Goal: Information Seeking & Learning: Find specific page/section

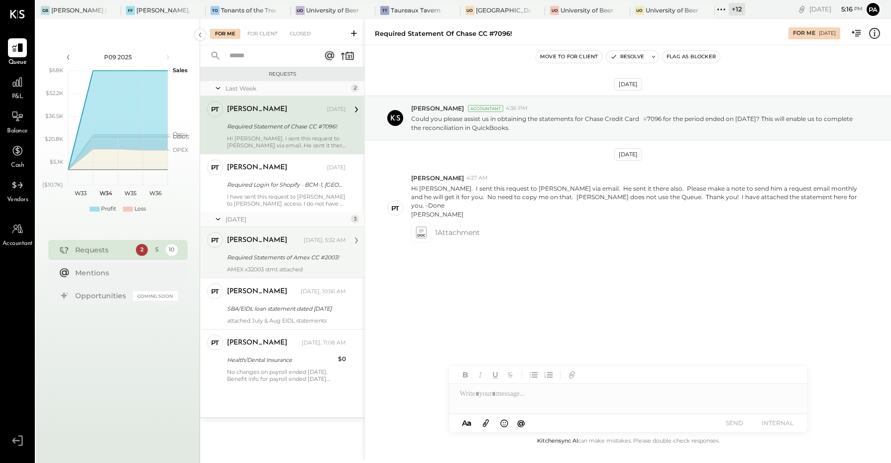
click at [298, 266] on div "AMEX x32003 stmt attached" at bounding box center [286, 269] width 119 height 7
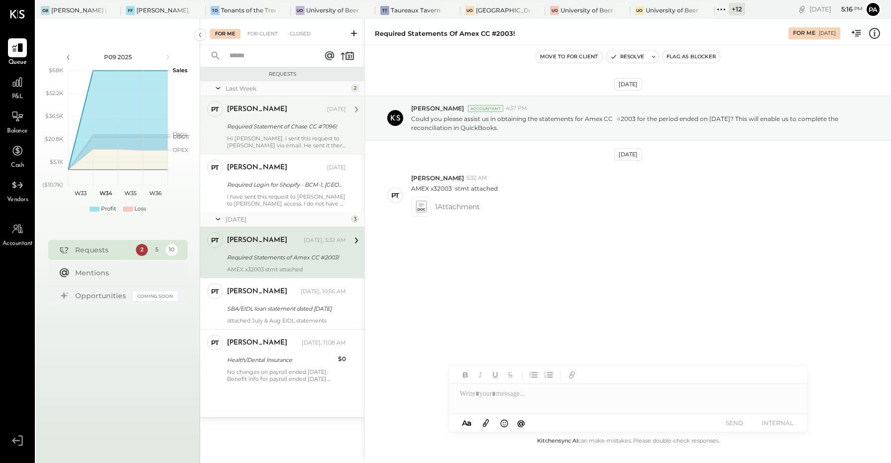
click at [270, 130] on div "Required Statement of Chase CC #7096!" at bounding box center [285, 126] width 116 height 10
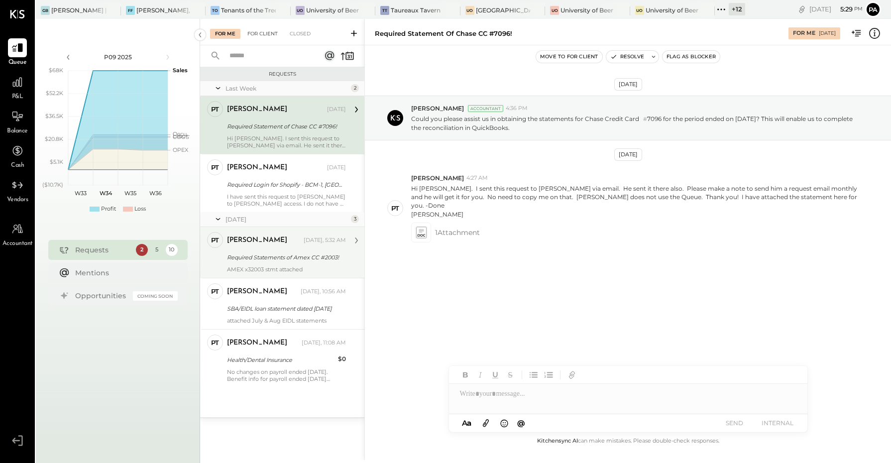
click at [263, 33] on div "For Client" at bounding box center [262, 34] width 40 height 10
click at [268, 30] on div "For Client" at bounding box center [262, 34] width 40 height 10
click at [264, 33] on div "For Client" at bounding box center [262, 34] width 40 height 10
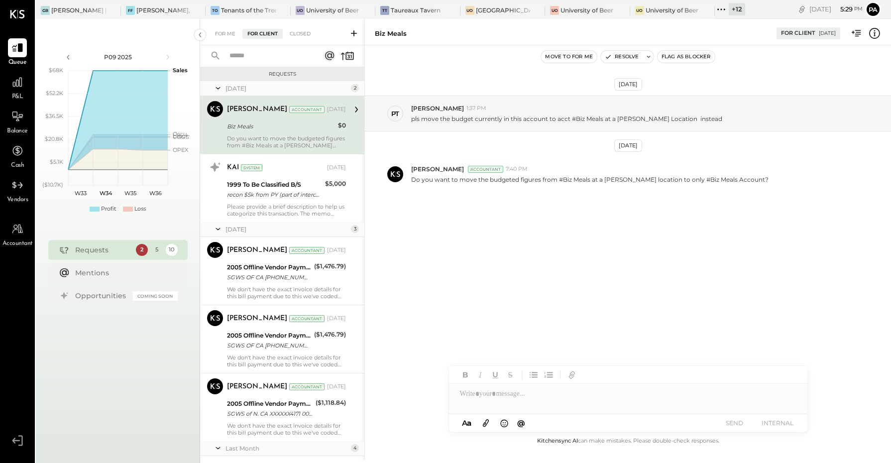
click at [260, 55] on input "text" at bounding box center [269, 56] width 90 height 16
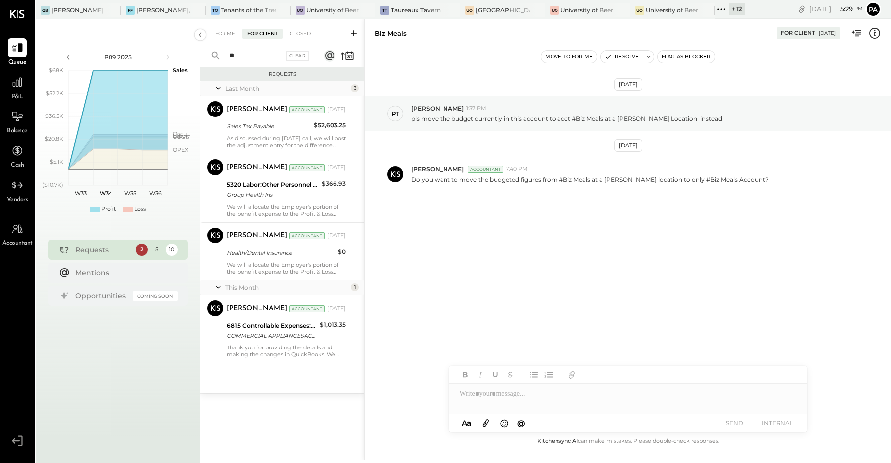
type input "*"
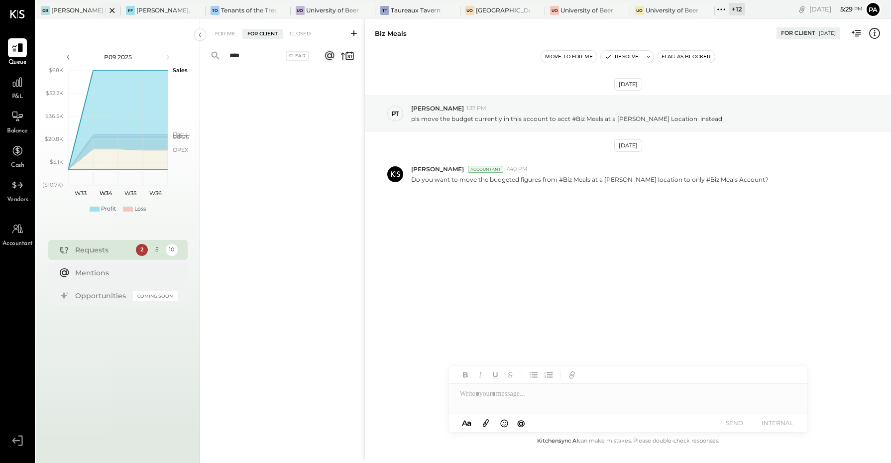
type input "****"
click at [110, 9] on icon at bounding box center [112, 10] width 12 height 12
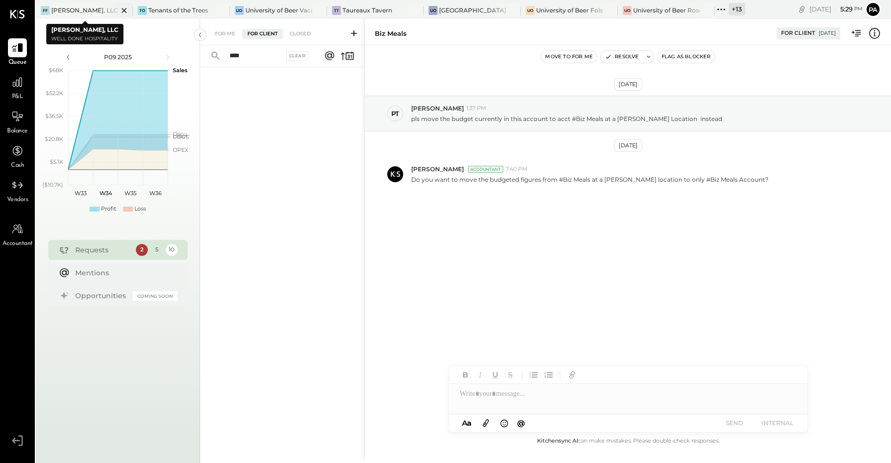
click at [121, 8] on icon at bounding box center [124, 10] width 12 height 12
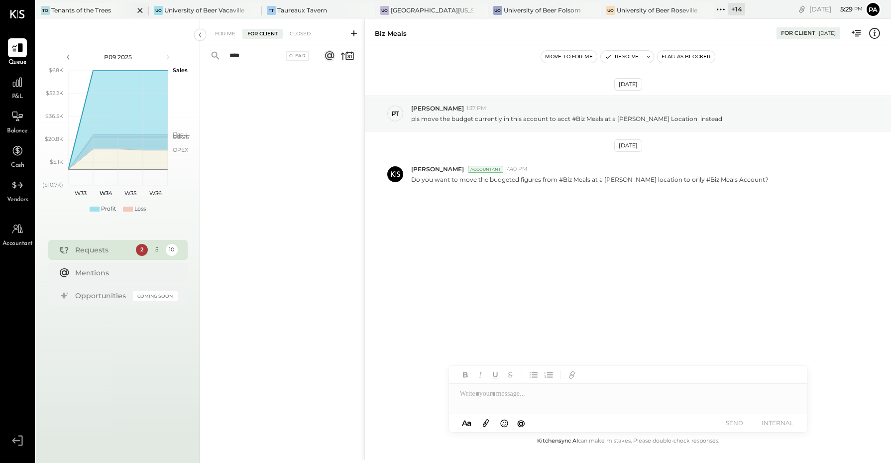
click at [139, 8] on icon at bounding box center [139, 10] width 5 height 5
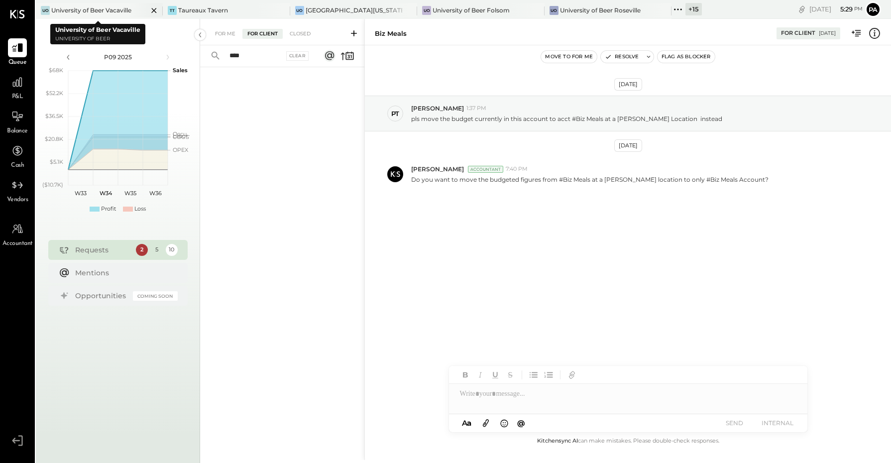
click at [153, 10] on icon at bounding box center [154, 10] width 12 height 12
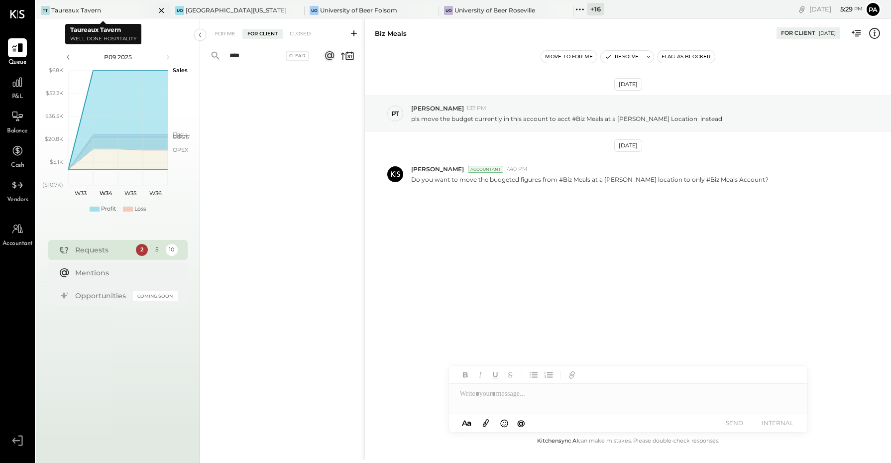
click at [159, 10] on icon at bounding box center [161, 10] width 12 height 12
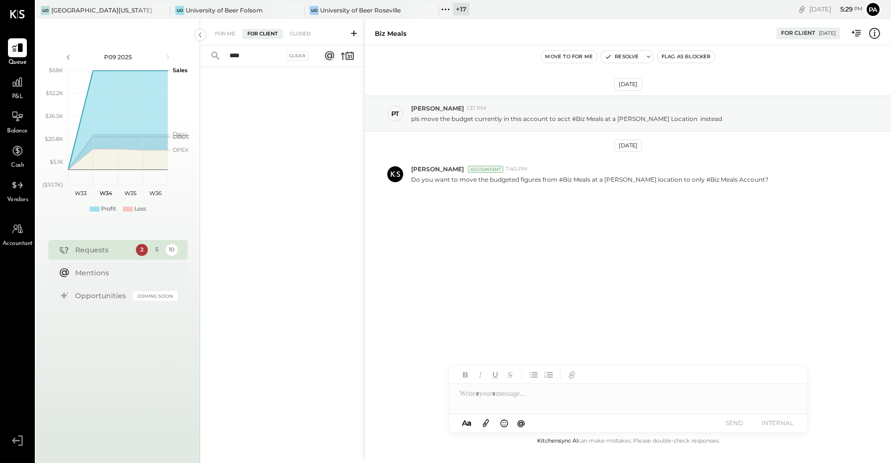
click at [159, 10] on icon at bounding box center [161, 10] width 12 height 12
click at [40, 8] on icon at bounding box center [42, 9] width 13 height 13
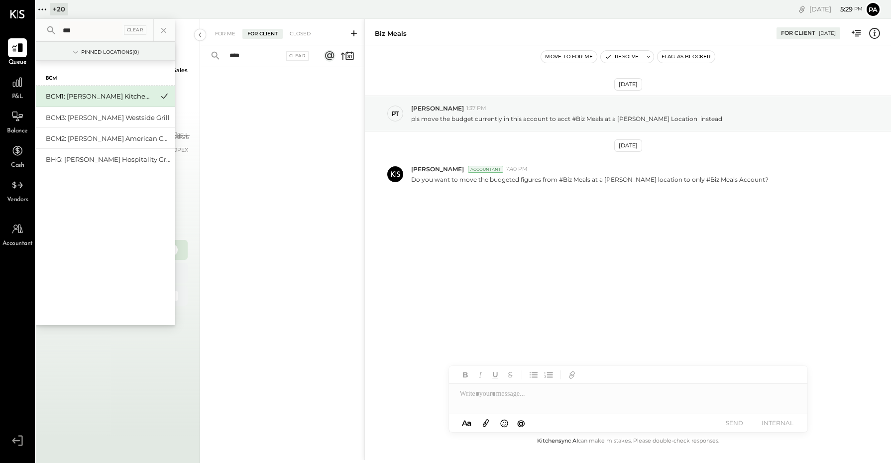
type input "***"
click at [90, 87] on div "BCM1: [PERSON_NAME] Kitchen Bar Market" at bounding box center [105, 96] width 139 height 21
click at [91, 98] on div "BCM1: [PERSON_NAME] Kitchen Bar Market" at bounding box center [100, 96] width 108 height 9
click at [93, 112] on div "BCM3: [PERSON_NAME] Westside Grill" at bounding box center [105, 117] width 139 height 21
click at [249, 115] on div at bounding box center [282, 251] width 164 height 368
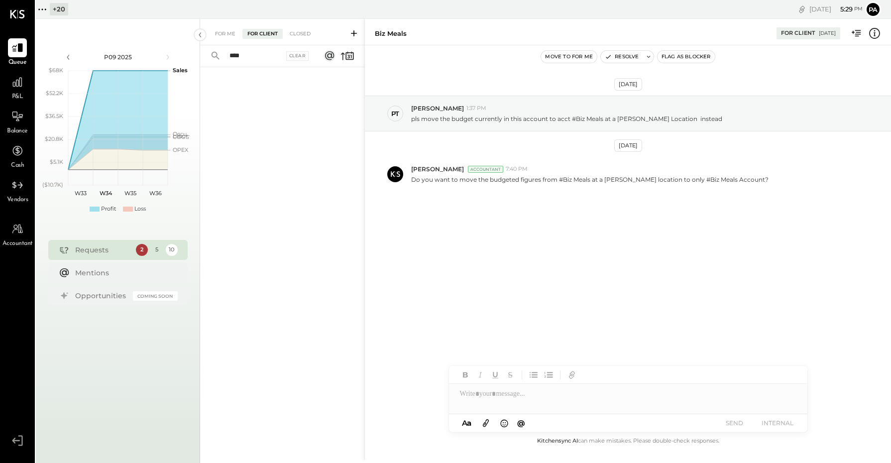
click at [245, 55] on input "****" at bounding box center [254, 56] width 60 height 16
click at [223, 30] on div "For Me" at bounding box center [225, 34] width 30 height 10
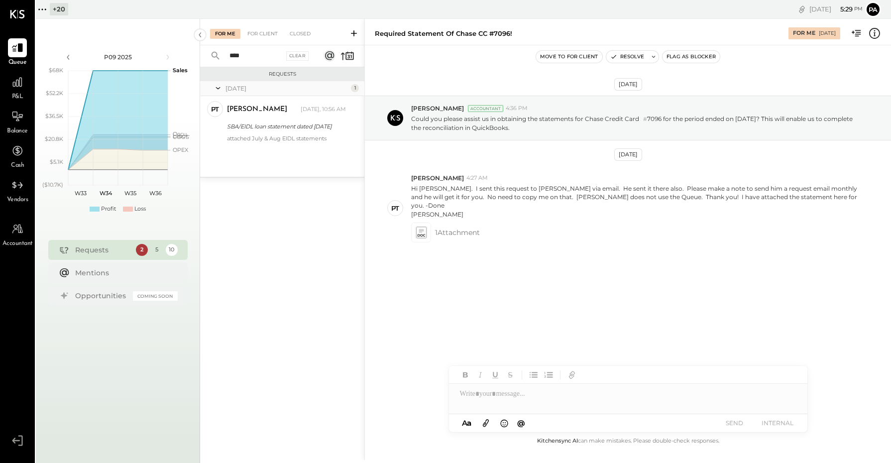
drag, startPoint x: 255, startPoint y: 55, endPoint x: 222, endPoint y: 55, distance: 33.4
click at [222, 55] on div "**** Clear" at bounding box center [261, 55] width 123 height 21
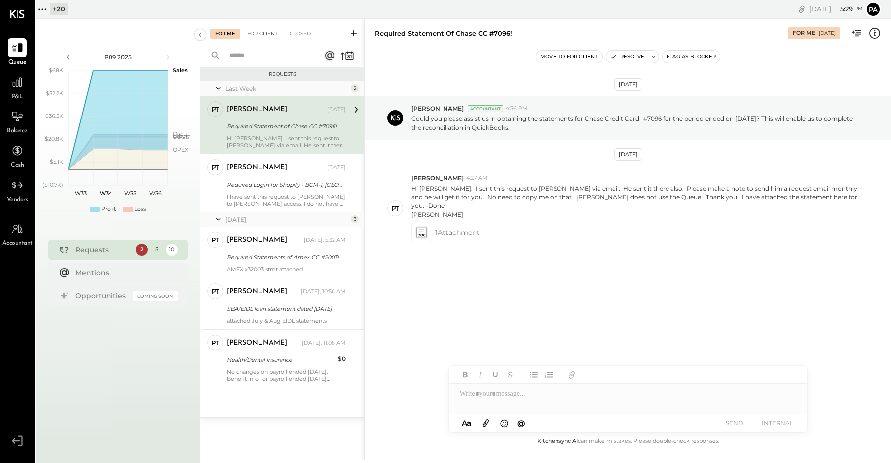
click at [262, 33] on div "For Client" at bounding box center [262, 34] width 40 height 10
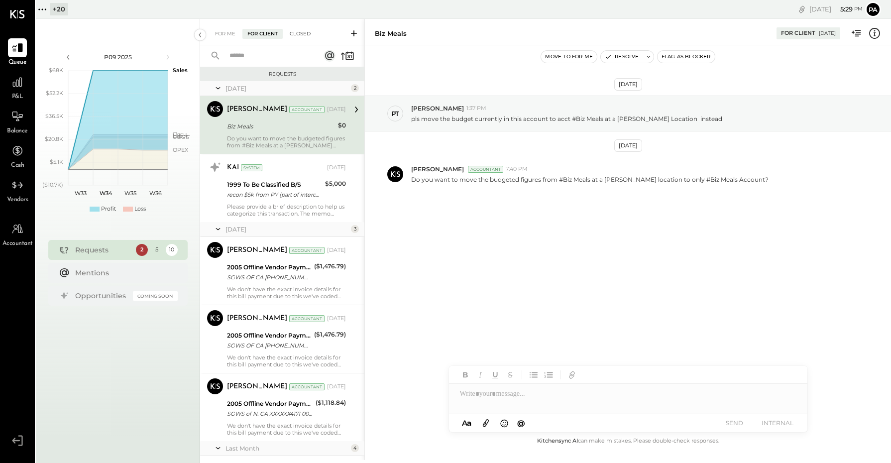
click at [299, 32] on div "Closed" at bounding box center [300, 34] width 31 height 10
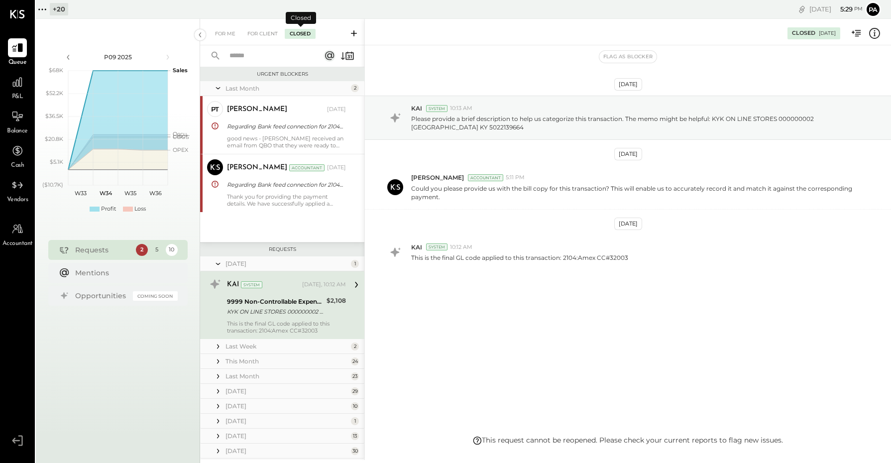
scroll to position [41, 0]
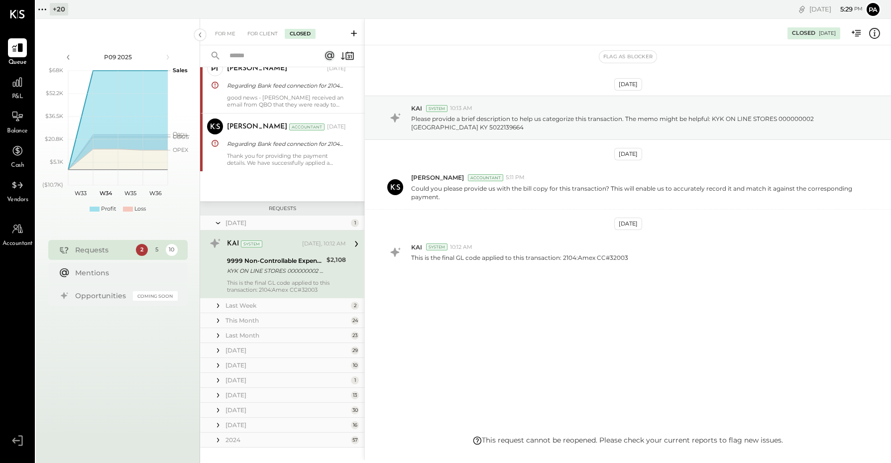
click at [268, 56] on input "text" at bounding box center [269, 56] width 90 height 16
click at [268, 56] on input "****" at bounding box center [269, 56] width 90 height 16
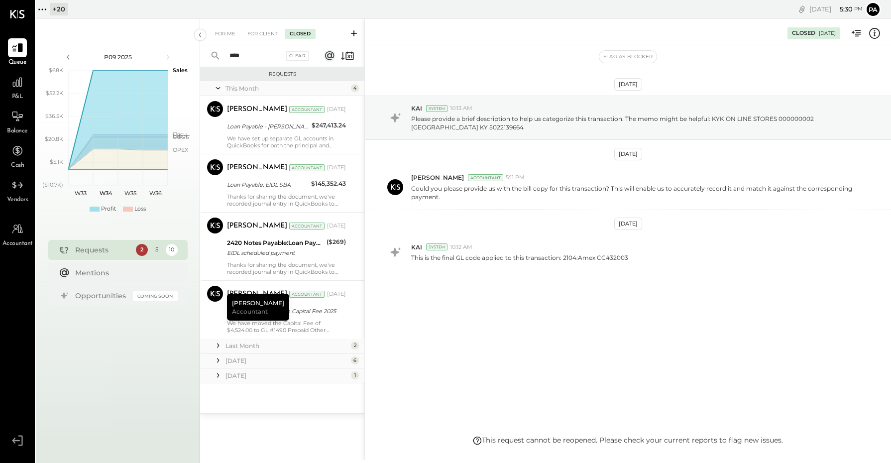
type input "****"
click at [218, 378] on icon at bounding box center [218, 375] width 10 height 10
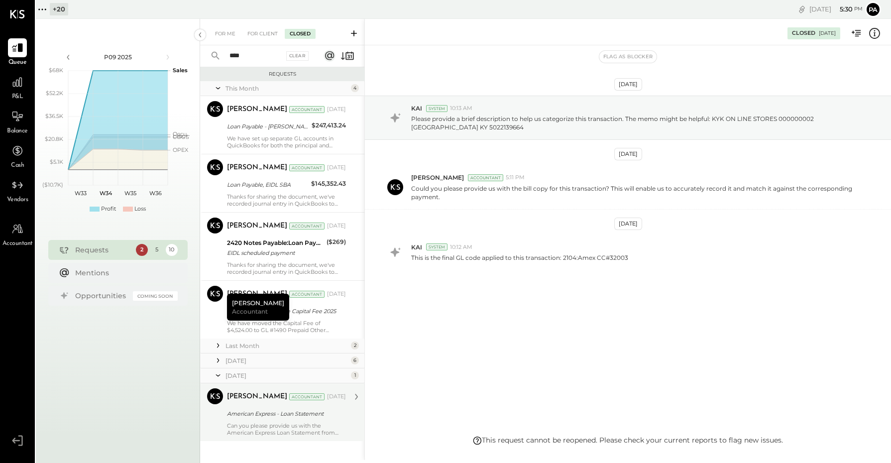
click at [253, 436] on div "Can you please provide us with the American Express Loan Statement from January…" at bounding box center [286, 429] width 119 height 14
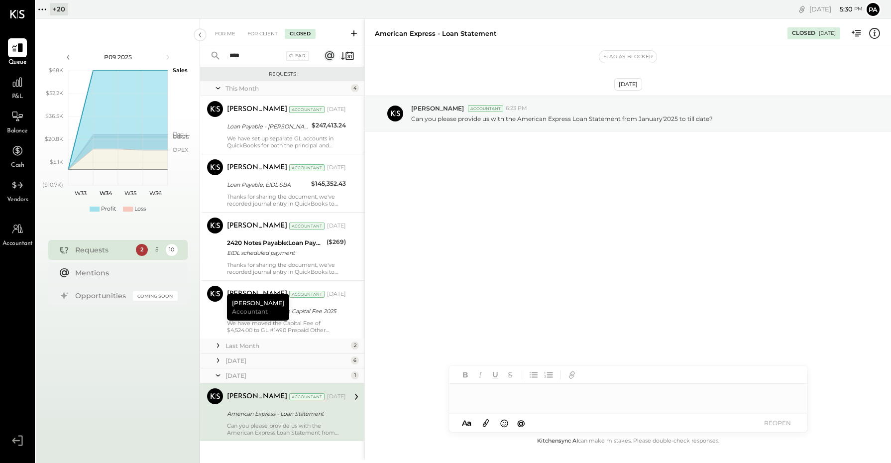
click at [217, 361] on icon at bounding box center [218, 361] width 10 height 10
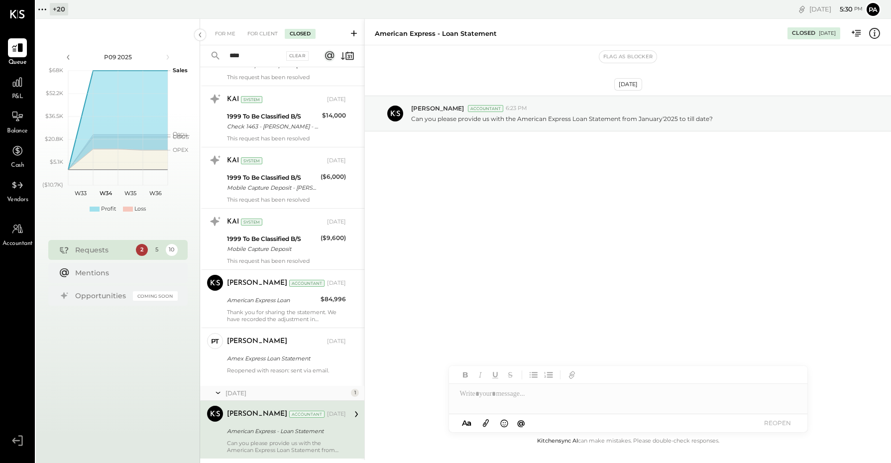
scroll to position [371, 0]
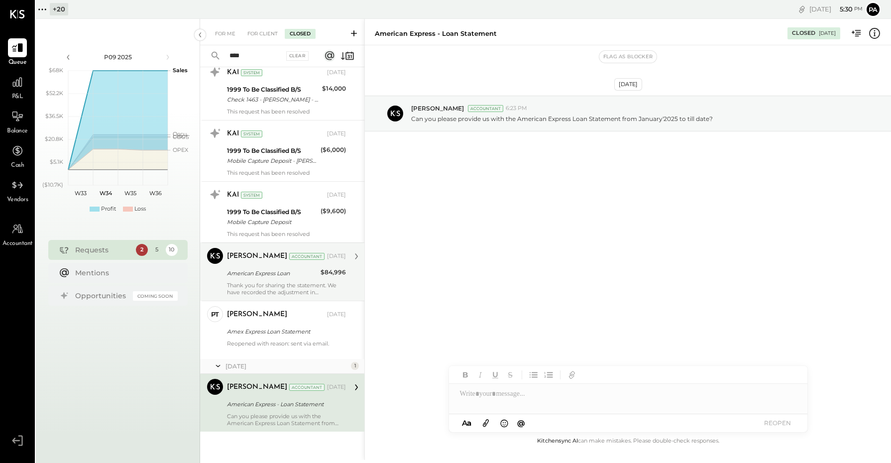
click at [267, 279] on div "American Express Loan" at bounding box center [272, 273] width 91 height 12
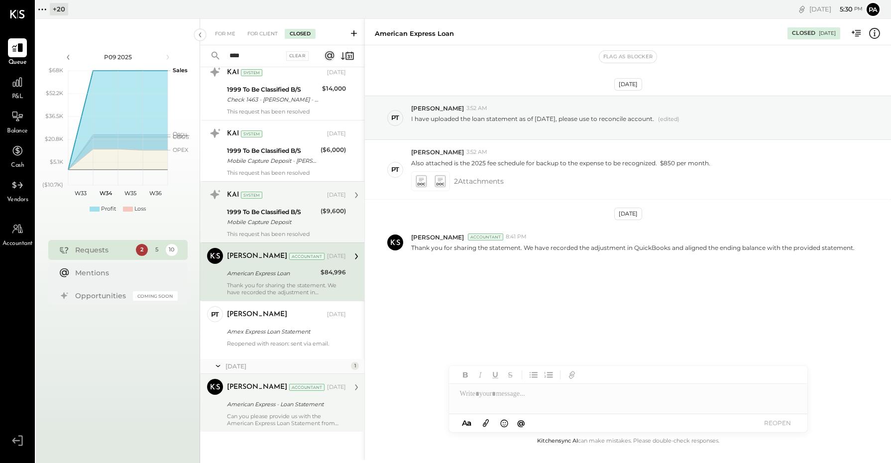
click at [254, 212] on div "1999 To Be Classified B/S" at bounding box center [272, 212] width 91 height 10
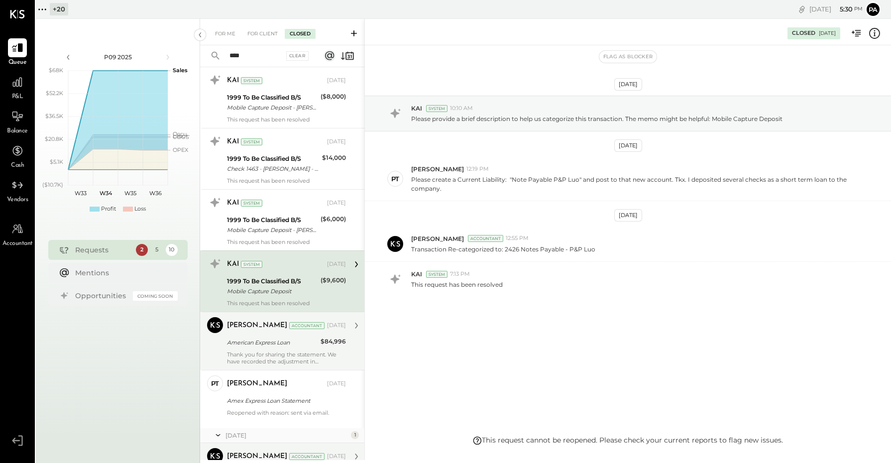
scroll to position [185, 0]
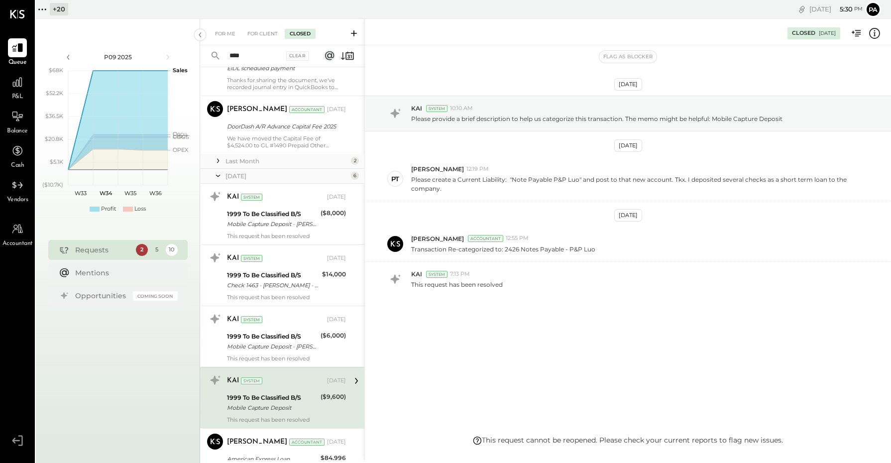
click at [257, 157] on div "Last Month" at bounding box center [287, 161] width 123 height 8
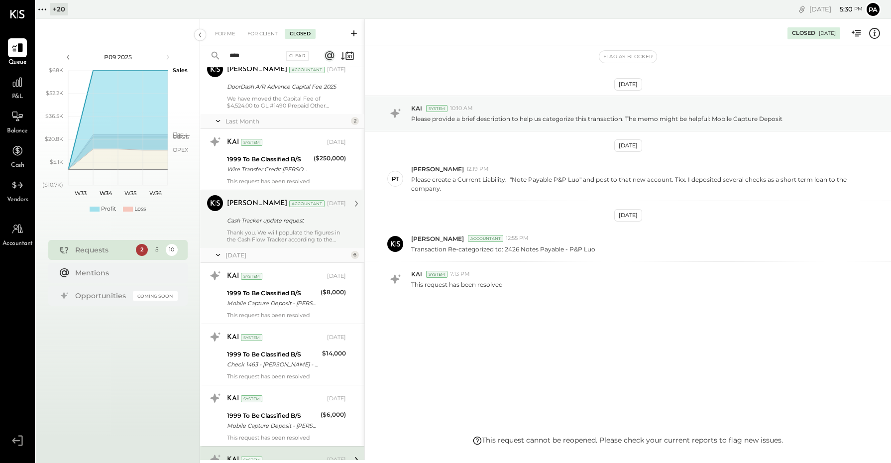
scroll to position [247, 0]
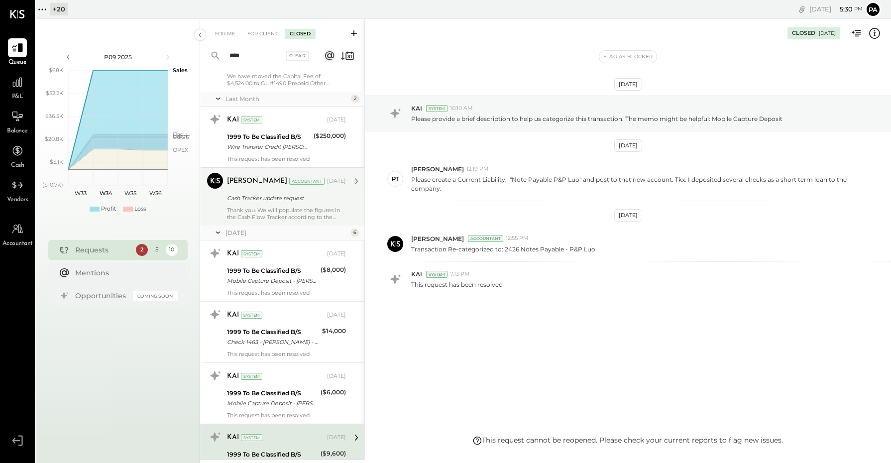
click at [262, 216] on div "Thank you. We will populate the figures in the Cash Flow Tracker according to t…" at bounding box center [286, 214] width 119 height 14
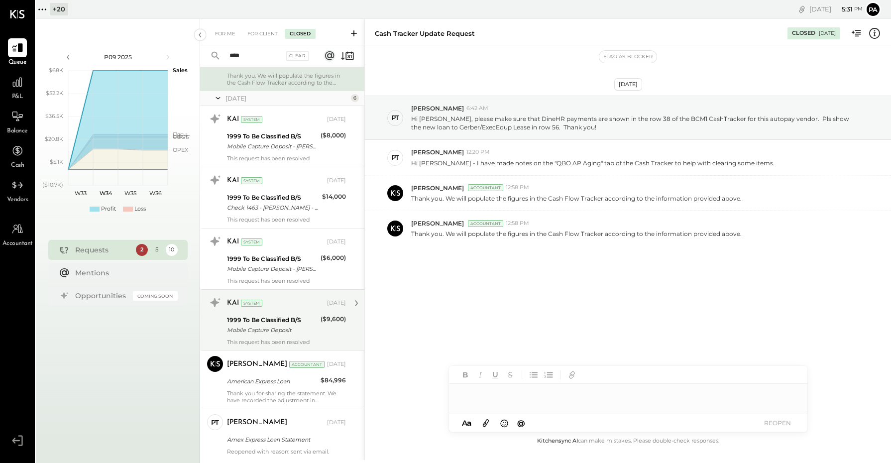
scroll to position [490, 0]
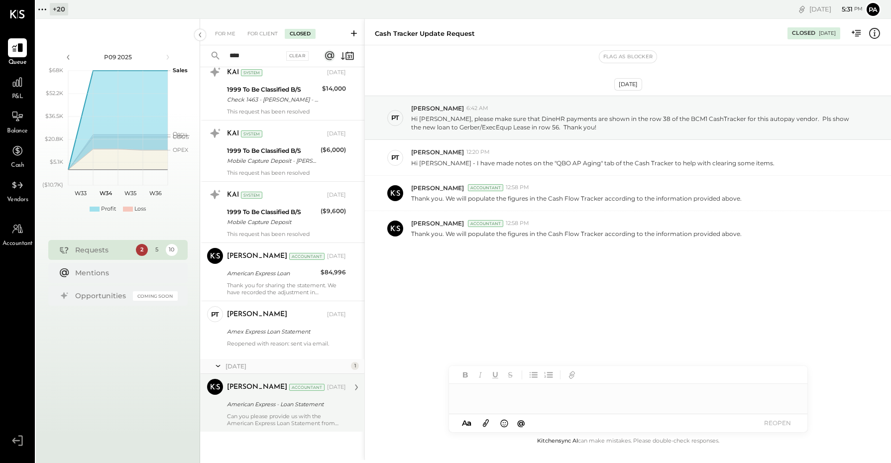
click at [270, 404] on div "American Express - Loan Statement" at bounding box center [285, 404] width 116 height 10
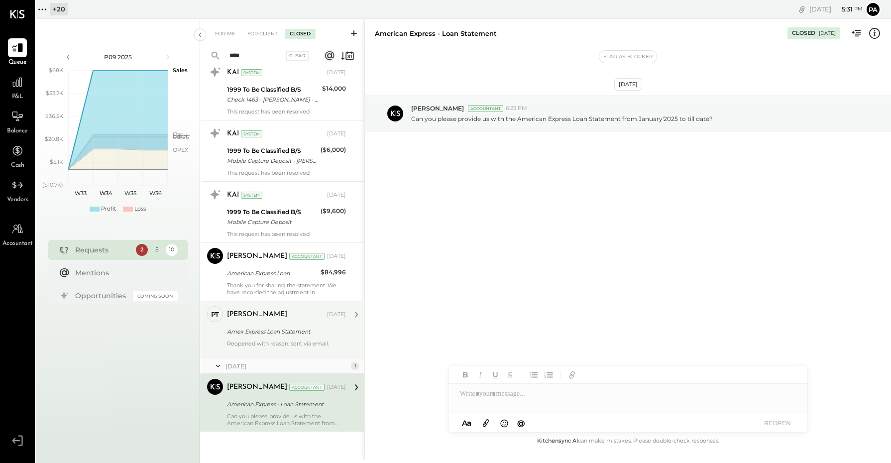
click at [272, 332] on div "Amex Express Loan Statement" at bounding box center [285, 332] width 116 height 10
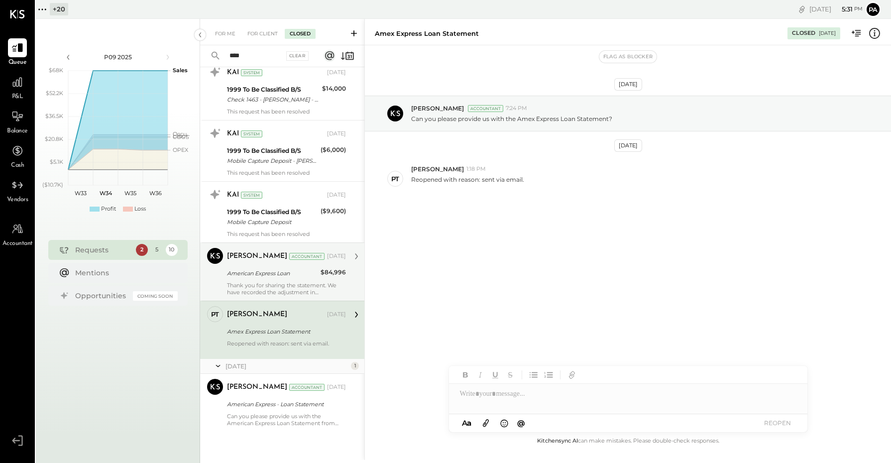
click at [269, 266] on div "[PERSON_NAME] Accountant [DATE] American Express Loan $84,996 Thank you for sha…" at bounding box center [286, 272] width 119 height 48
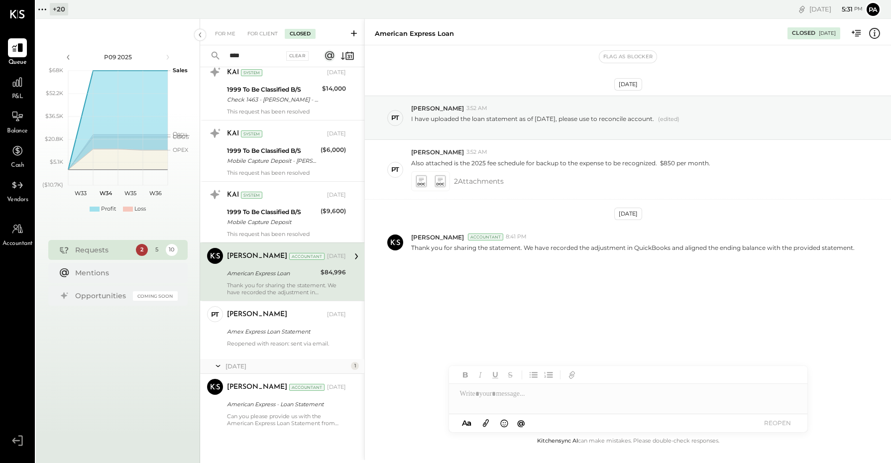
click at [352, 33] on icon at bounding box center [354, 33] width 6 height 6
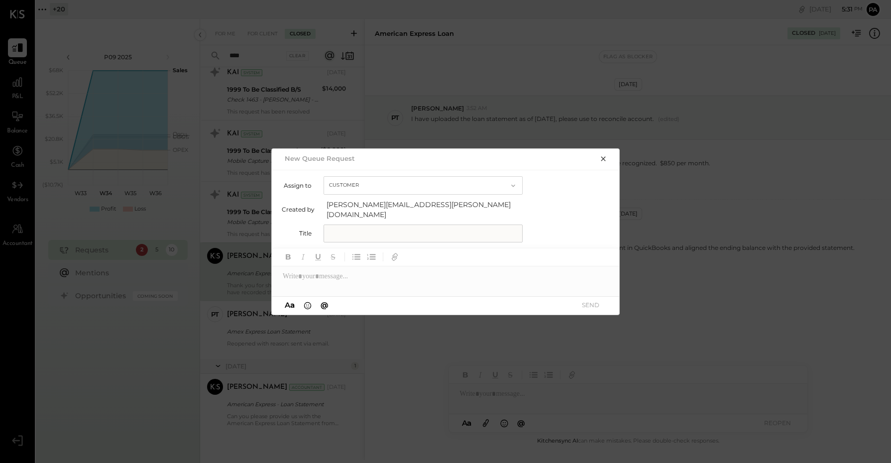
click at [366, 230] on input "text" at bounding box center [423, 234] width 199 height 18
type input "**********"
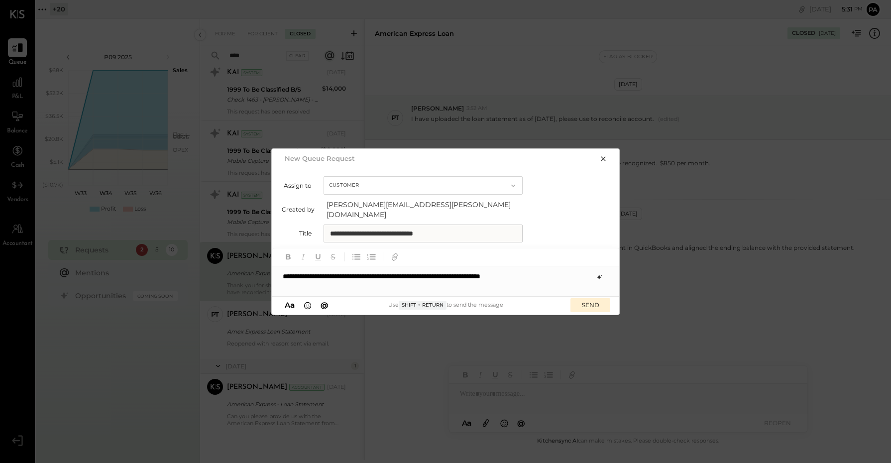
click at [598, 275] on icon at bounding box center [600, 277] width 8 height 8
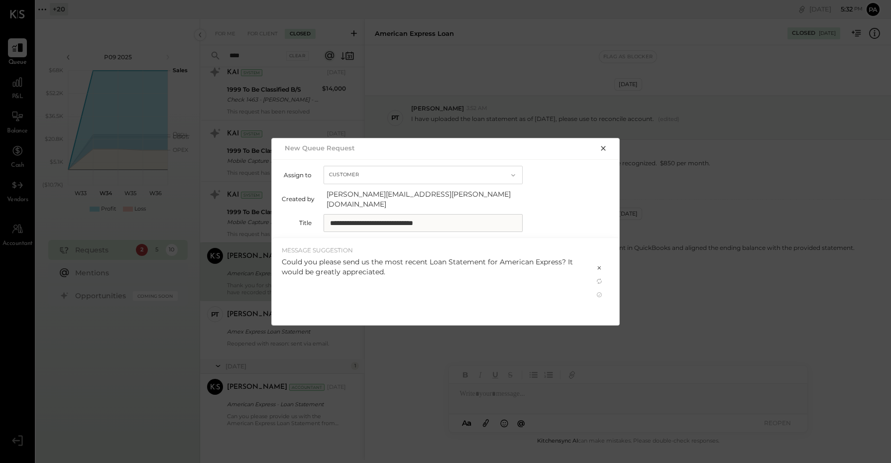
drag, startPoint x: 387, startPoint y: 268, endPoint x: 239, endPoint y: 267, distance: 147.9
click at [239, 267] on div "**********" at bounding box center [445, 231] width 891 height 463
drag, startPoint x: 384, startPoint y: 263, endPoint x: 283, endPoint y: 263, distance: 101.1
click at [283, 263] on div "Could you please send us the most recent Loan Statement for American Express? I…" at bounding box center [433, 267] width 302 height 20
click at [600, 292] on icon at bounding box center [600, 295] width 8 height 8
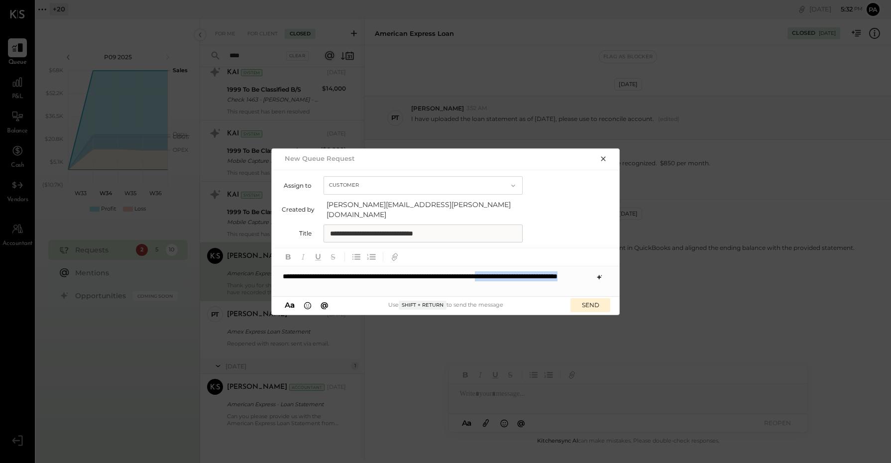
drag, startPoint x: 567, startPoint y: 271, endPoint x: 574, endPoint y: 282, distance: 13.3
click at [574, 282] on div "**********" at bounding box center [446, 281] width 349 height 30
click at [583, 300] on button "SEND" at bounding box center [591, 304] width 40 height 13
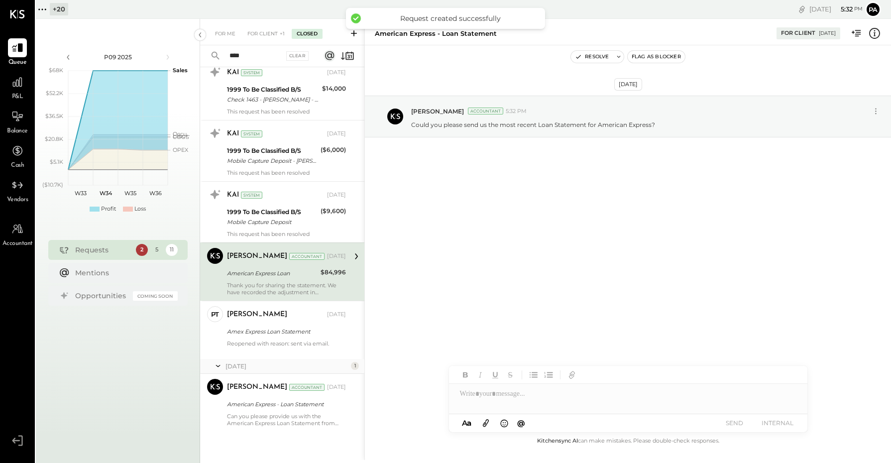
scroll to position [491, 0]
click at [265, 31] on div "For Client +1" at bounding box center [265, 34] width 47 height 10
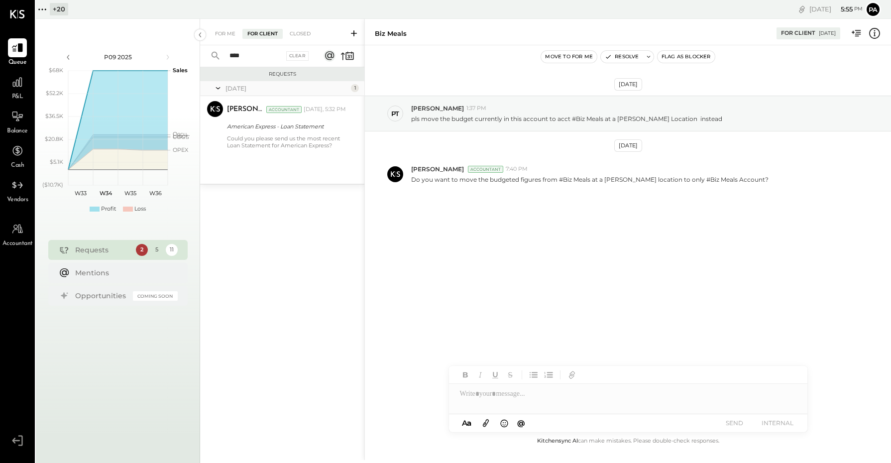
drag, startPoint x: 254, startPoint y: 56, endPoint x: 202, endPoint y: 55, distance: 51.8
click at [202, 55] on div "**** Clear" at bounding box center [261, 55] width 123 height 21
type input "*"
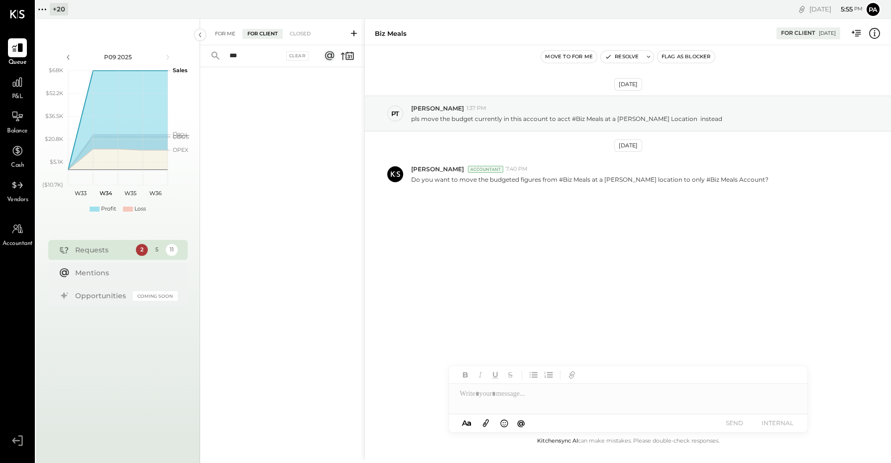
type input "***"
click at [210, 33] on div "For Me" at bounding box center [225, 34] width 30 height 10
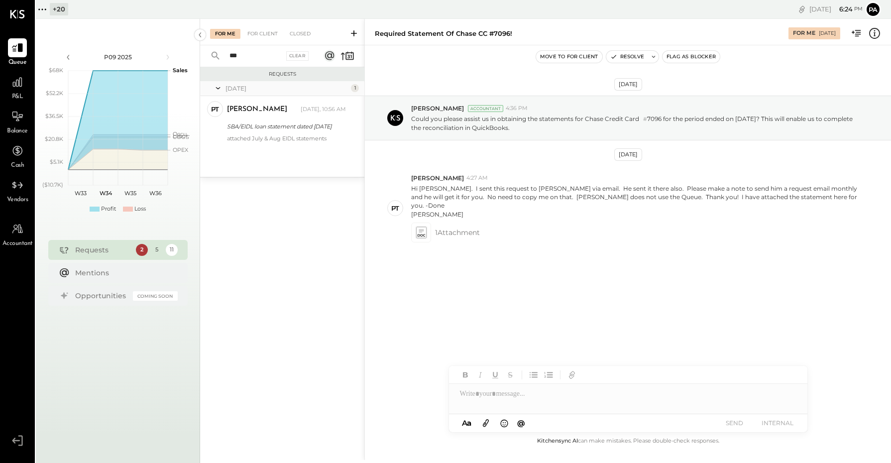
click at [42, 8] on icon at bounding box center [41, 8] width 1 height 1
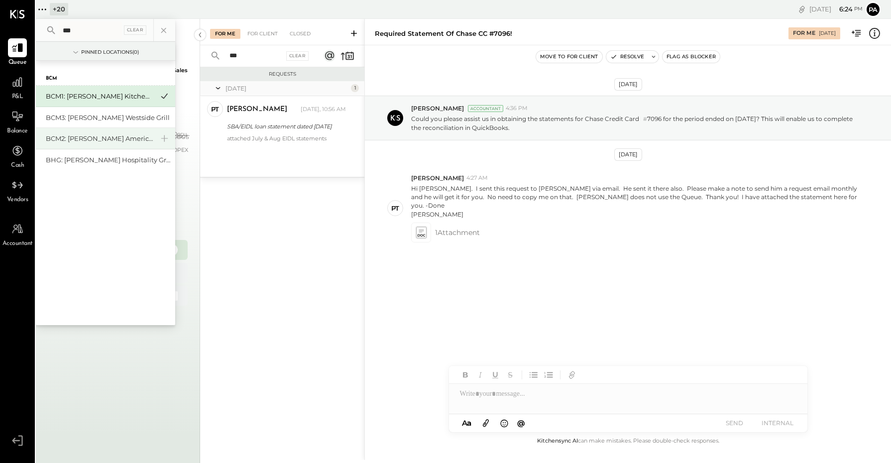
click at [110, 138] on div "BCM2: [PERSON_NAME] American Cooking" at bounding box center [100, 138] width 108 height 9
